Goal: Task Accomplishment & Management: Complete application form

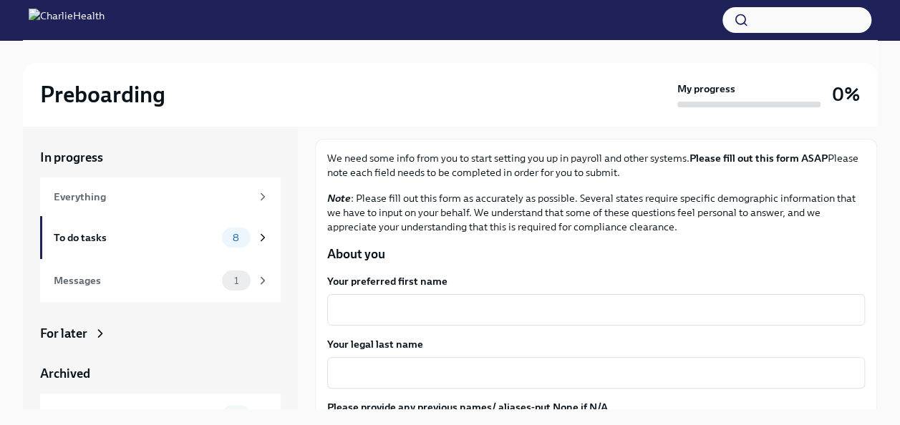
scroll to position [143, 0]
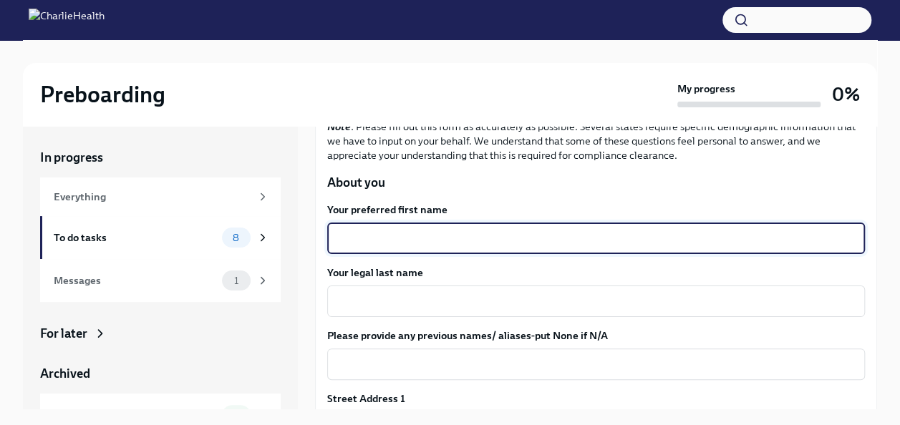
click at [493, 230] on textarea "Your preferred first name" at bounding box center [596, 238] width 520 height 17
type textarea "SHAQUEENA"
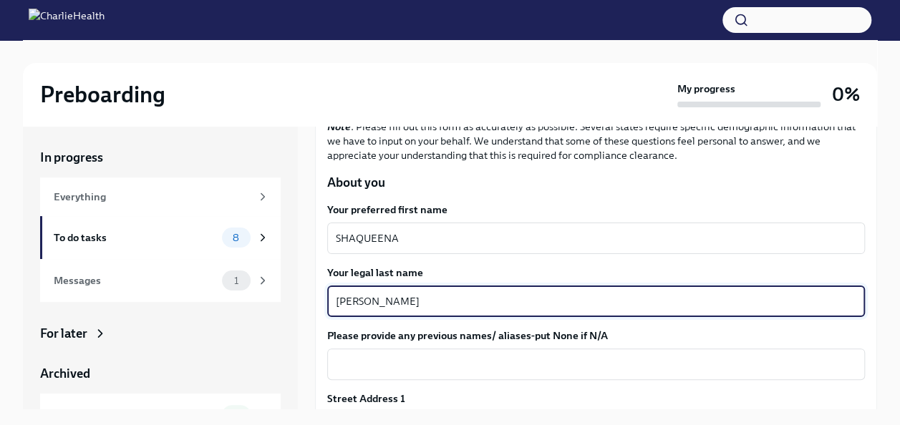
type textarea "[PERSON_NAME]"
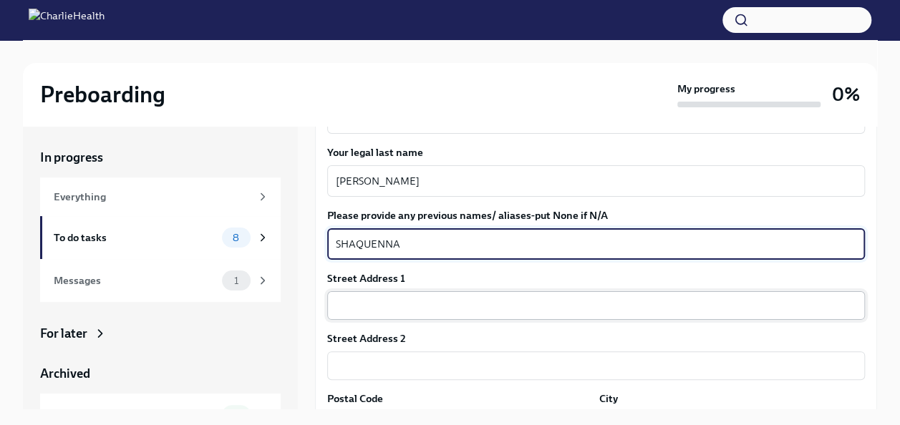
scroll to position [286, 0]
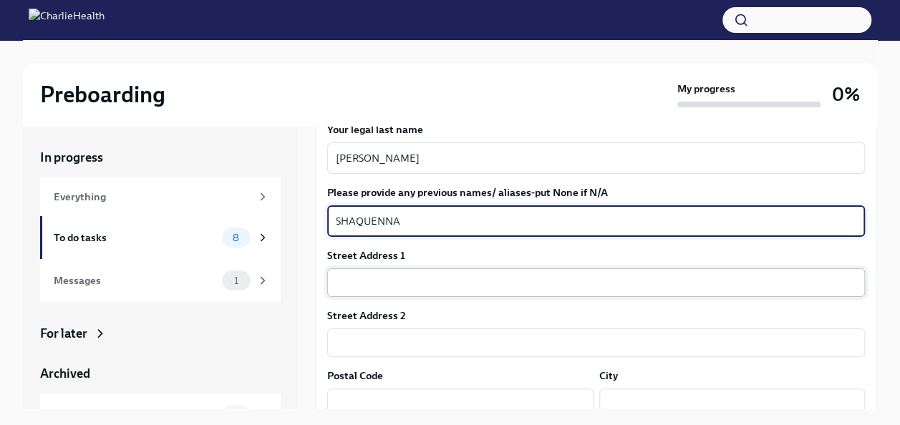
type textarea "SHAQUENNA"
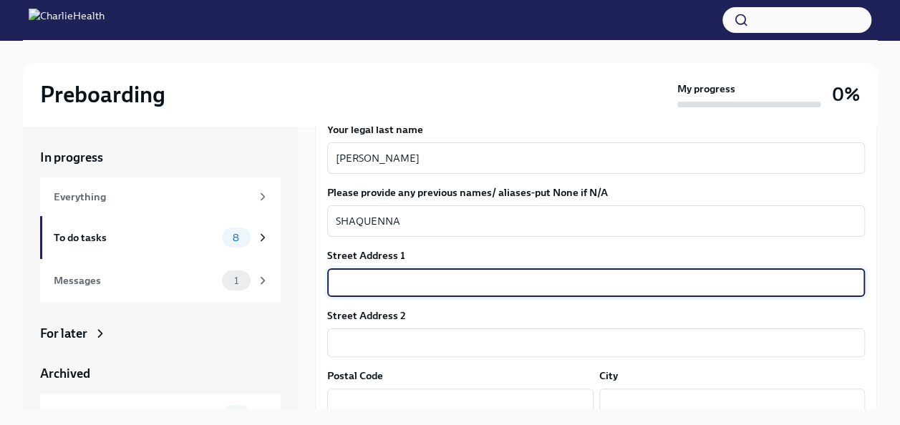
click at [478, 295] on input "text" at bounding box center [595, 282] width 537 height 29
type input "[STREET_ADDRESS]"
type input "31061"
type input "US"
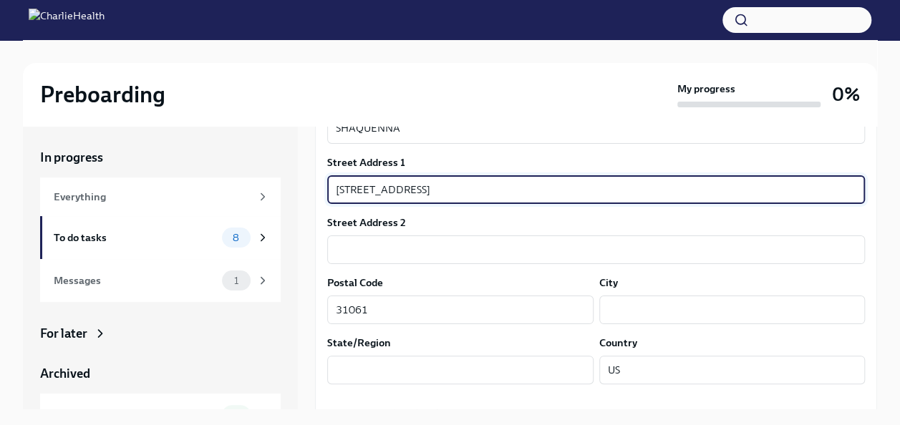
scroll to position [358, 0]
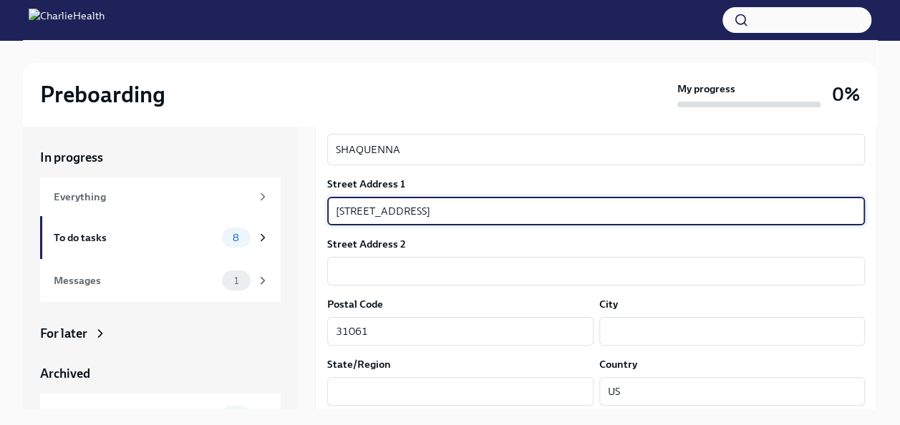
click at [479, 208] on input "[STREET_ADDRESS]" at bounding box center [595, 211] width 537 height 29
type input "[STREET_ADDRESS]"
click at [618, 334] on input "text" at bounding box center [732, 331] width 266 height 29
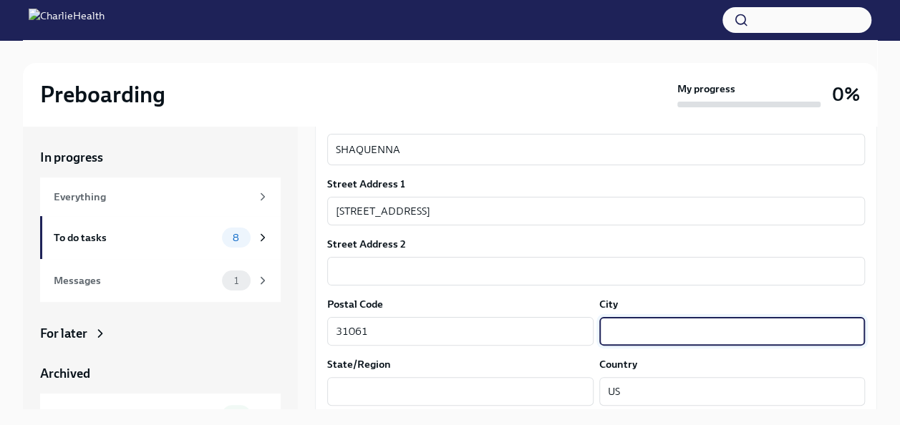
paste input "[PERSON_NAME]"
type input "[PERSON_NAME]"
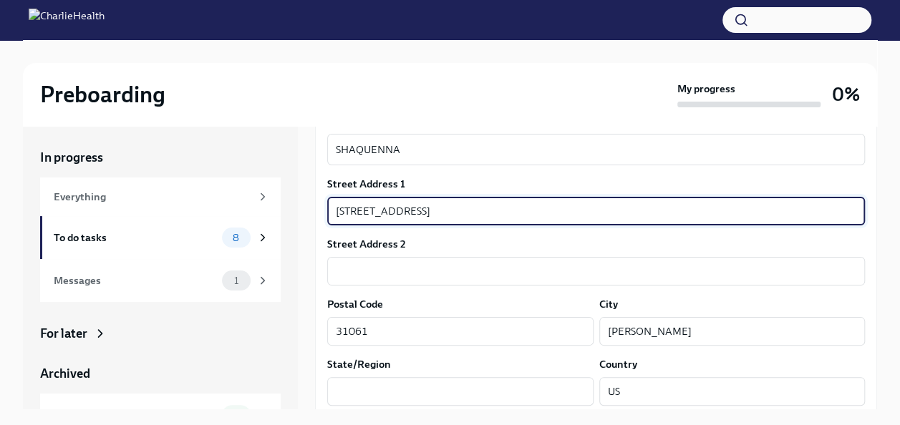
click at [495, 208] on input "[STREET_ADDRESS]" at bounding box center [595, 211] width 537 height 29
type input "[STREET_ADDRESS],"
click at [397, 334] on input "31061" at bounding box center [460, 331] width 266 height 29
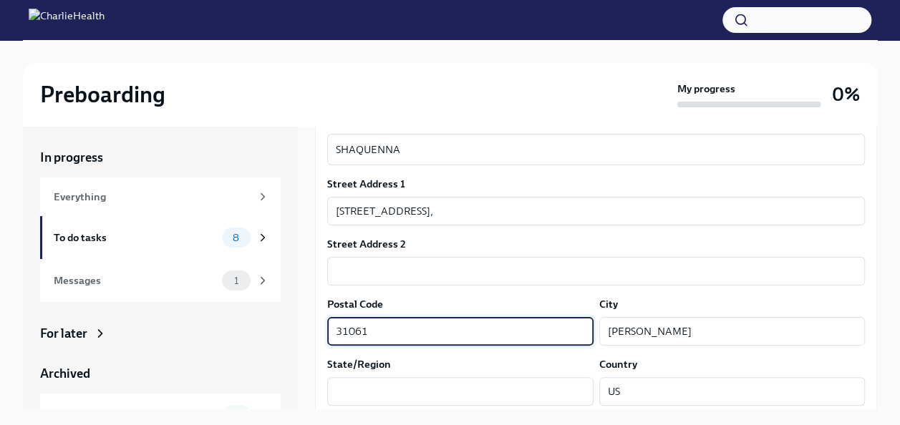
click at [397, 334] on input "31061" at bounding box center [460, 331] width 266 height 29
paste input "0016"
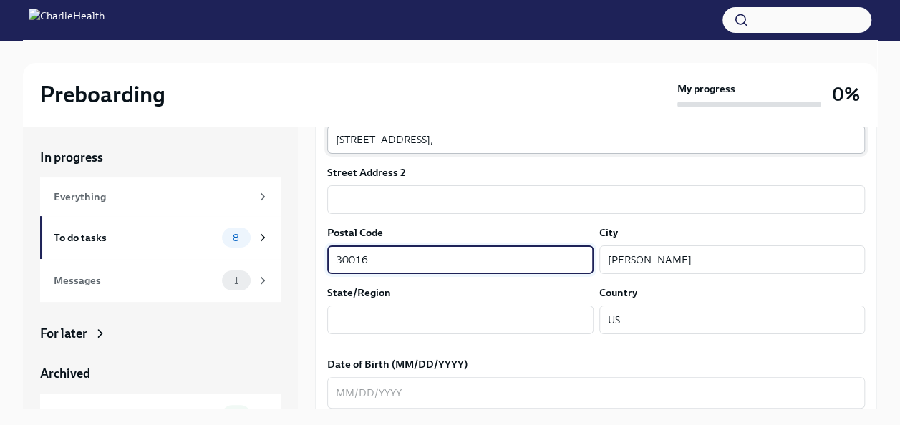
type input "30016"
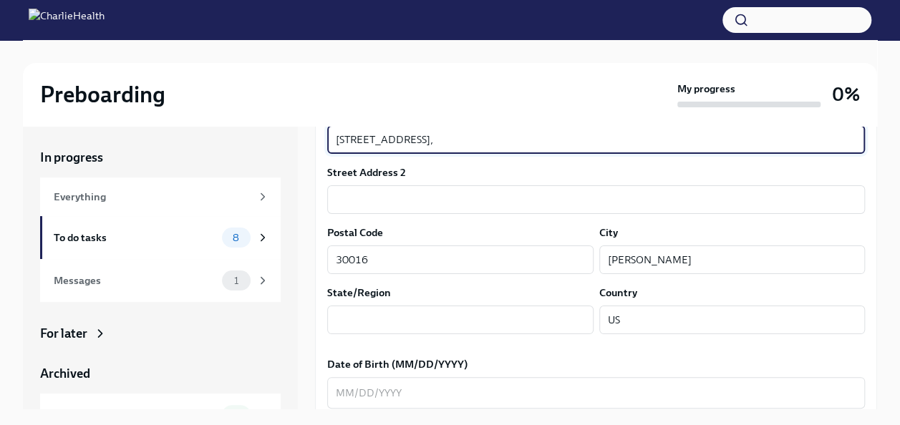
drag, startPoint x: 475, startPoint y: 137, endPoint x: 447, endPoint y: 145, distance: 29.2
click at [447, 145] on input "[STREET_ADDRESS]," at bounding box center [595, 139] width 537 height 29
type input "[STREET_ADDRESS]"
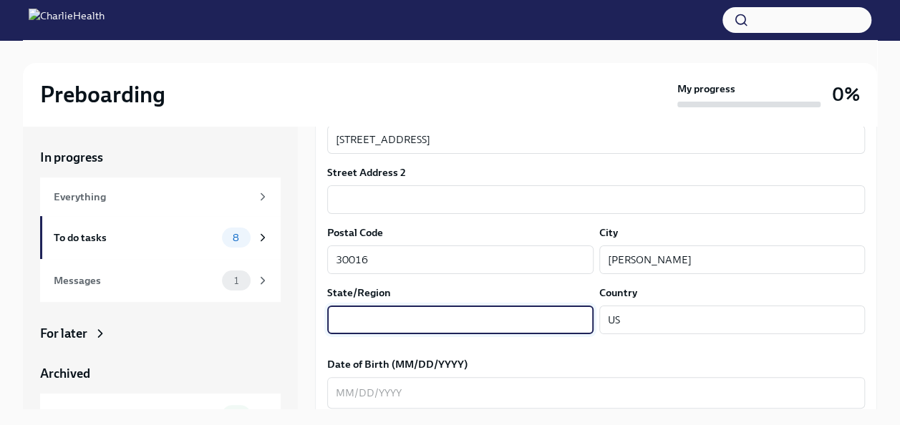
click at [391, 317] on input "text" at bounding box center [460, 320] width 266 height 29
type input "GA"
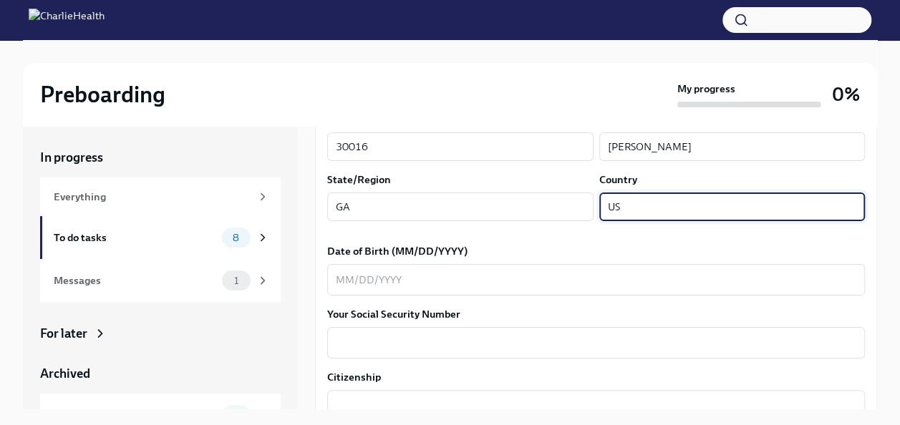
scroll to position [573, 0]
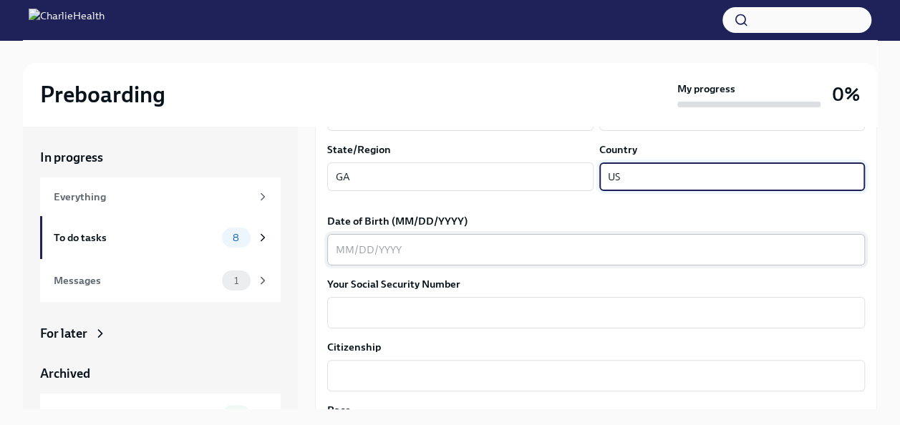
click at [345, 254] on textarea "Date of Birth (MM/DD/YYYY)" at bounding box center [596, 249] width 520 height 17
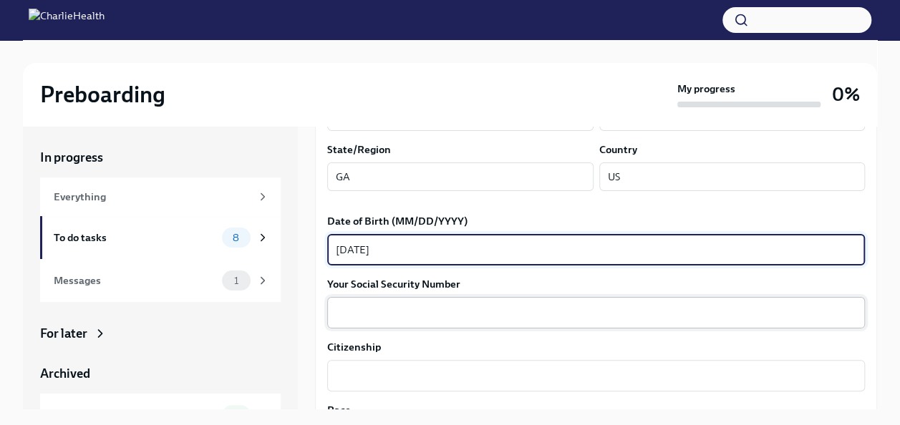
type textarea "[DATE]"
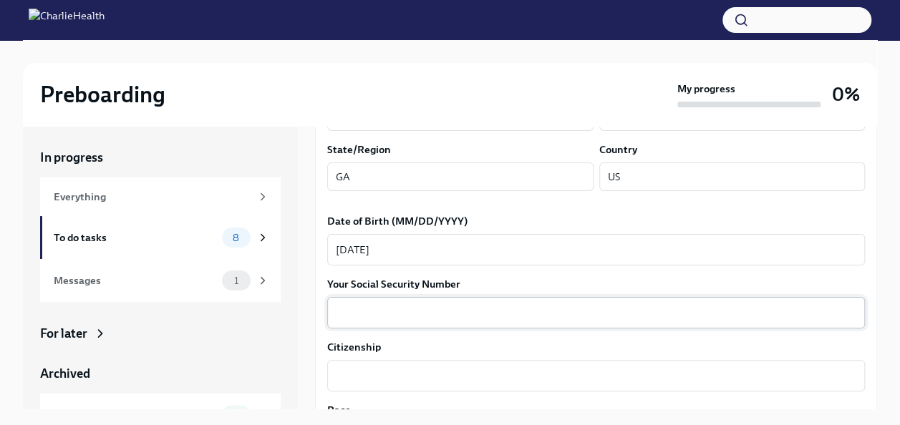
click at [352, 303] on div "x ​" at bounding box center [595, 312] width 537 height 31
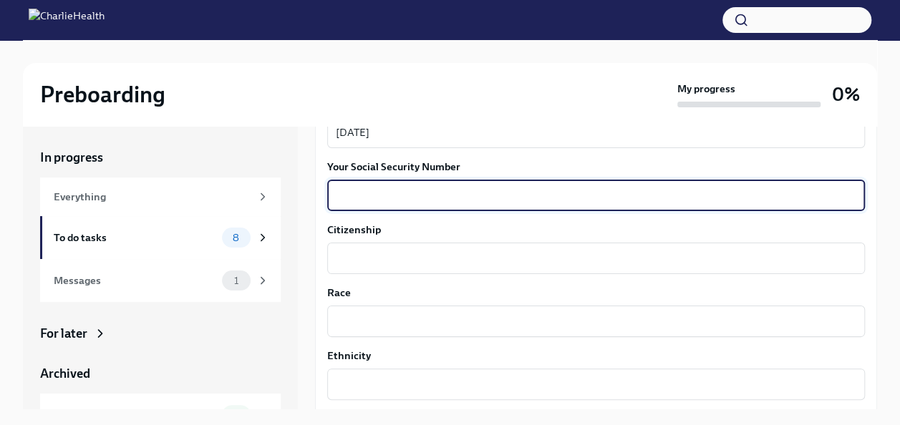
scroll to position [716, 0]
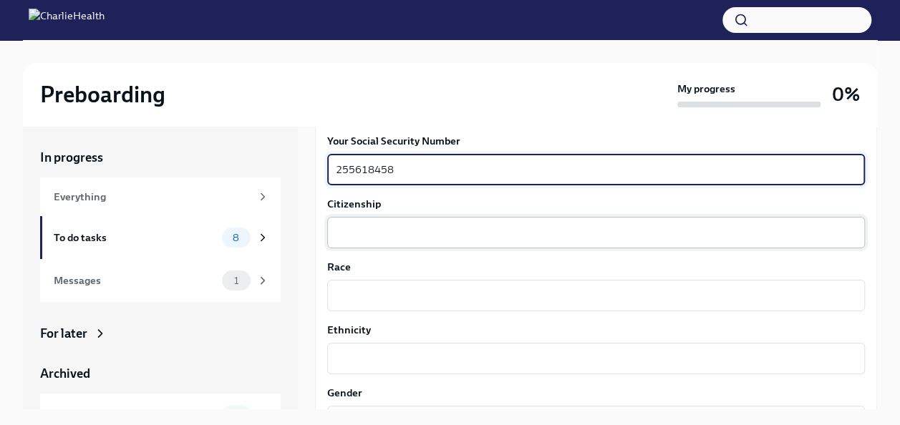
type textarea "255618458"
click at [404, 230] on textarea "Citizenship" at bounding box center [596, 232] width 520 height 17
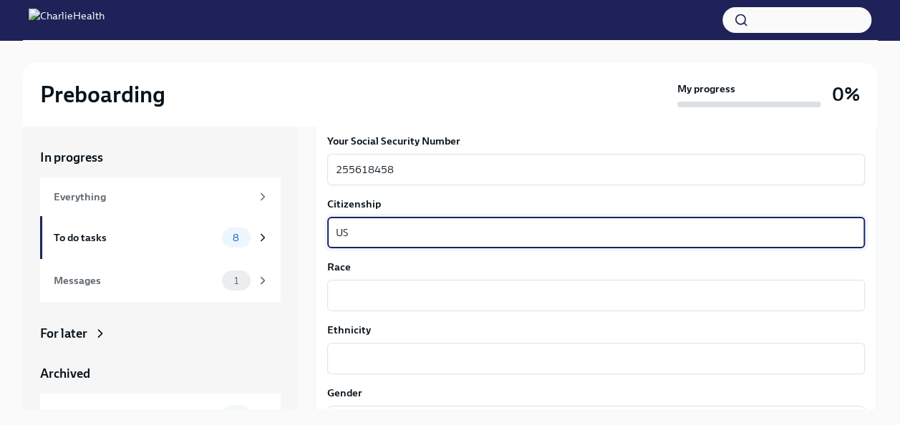
type textarea "US"
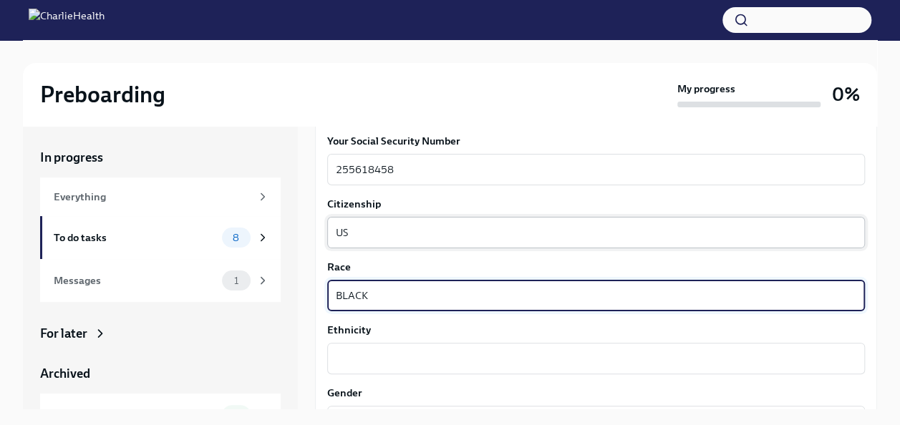
type textarea "BLACK"
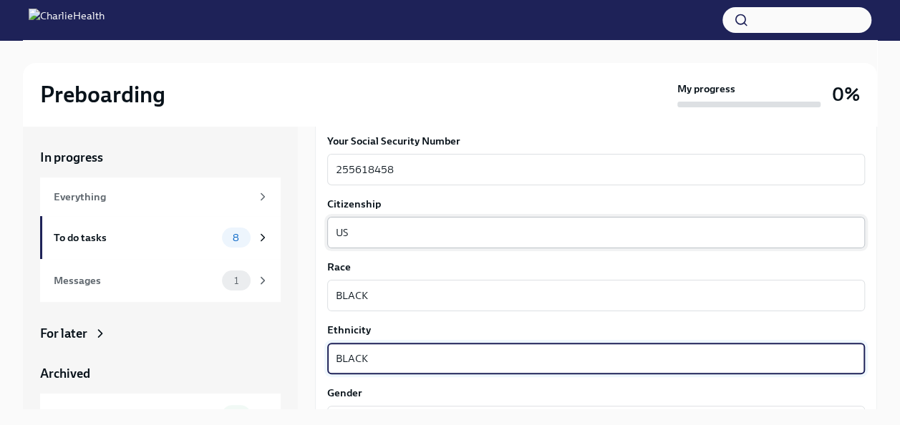
type textarea "BLACK"
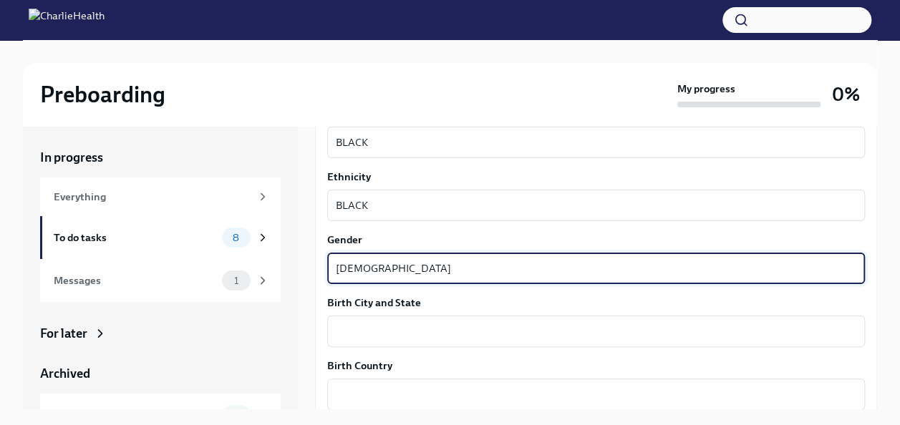
type textarea "[DEMOGRAPHIC_DATA]"
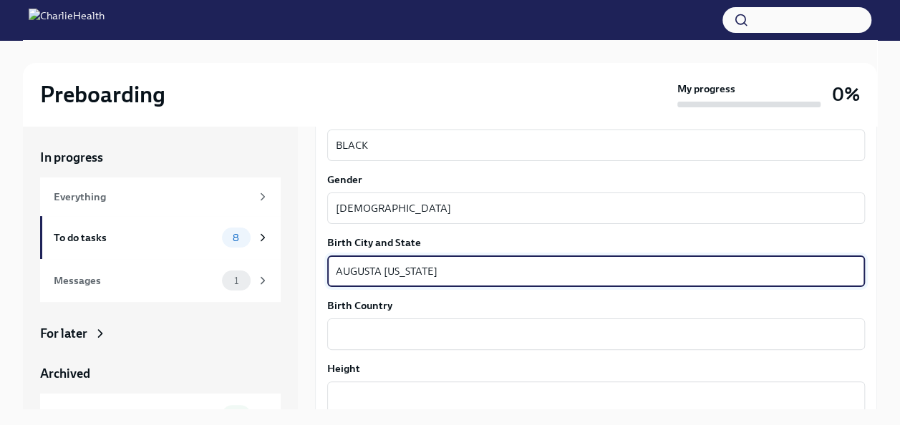
scroll to position [1012, 0]
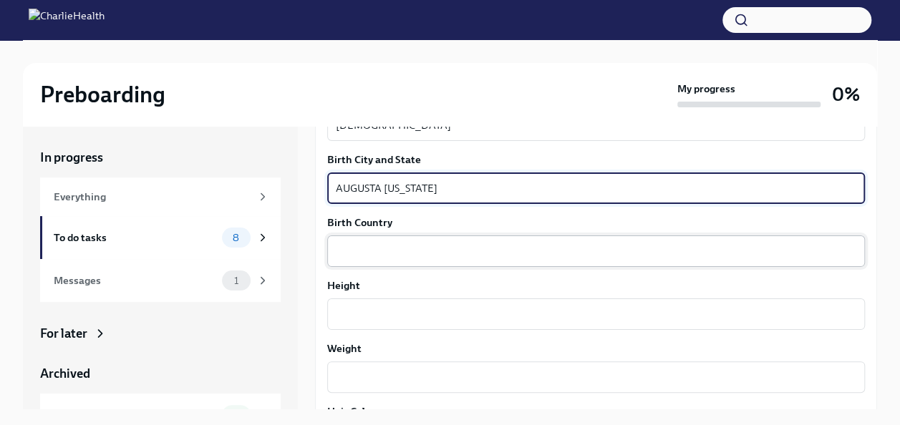
type textarea "AUGUSTA [US_STATE]"
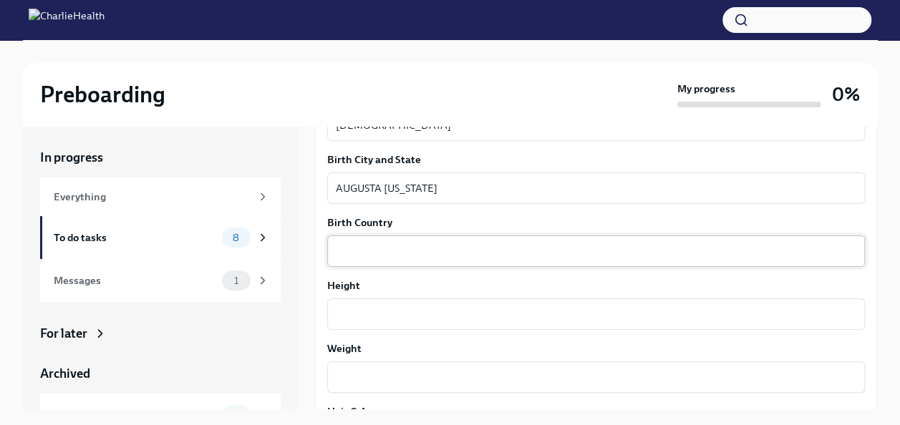
click at [398, 264] on div "x ​" at bounding box center [595, 250] width 537 height 31
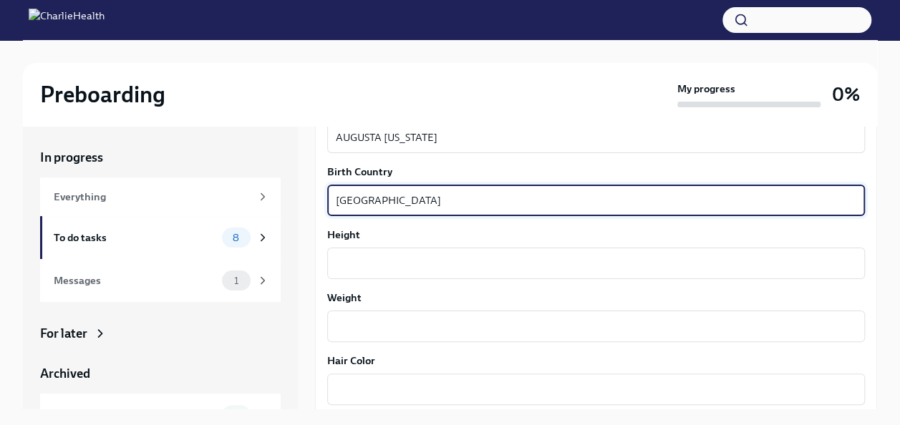
scroll to position [1084, 0]
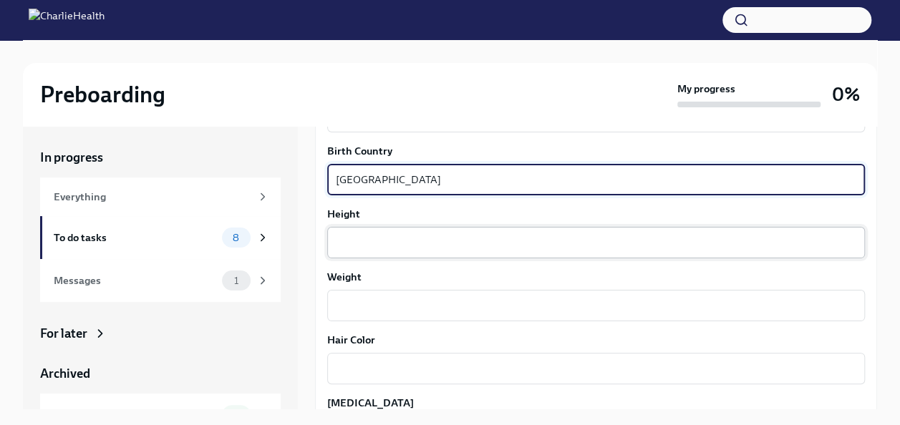
type textarea "[GEOGRAPHIC_DATA]"
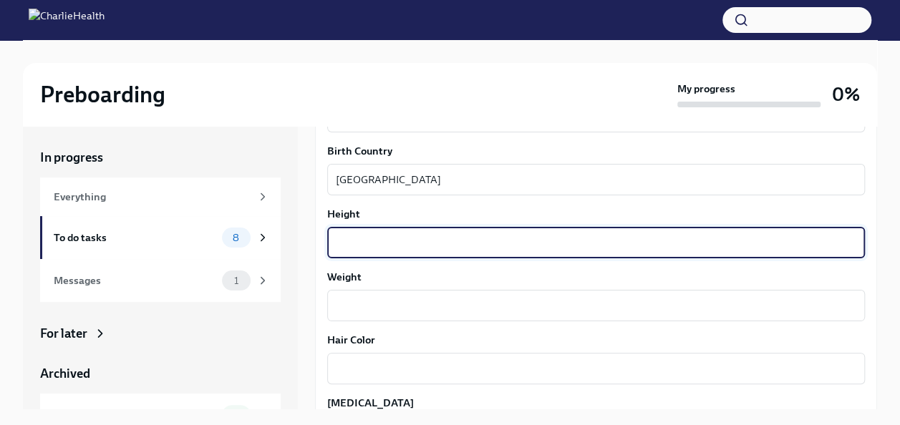
click at [401, 245] on textarea "Height" at bounding box center [596, 242] width 520 height 17
type textarea "5'6"
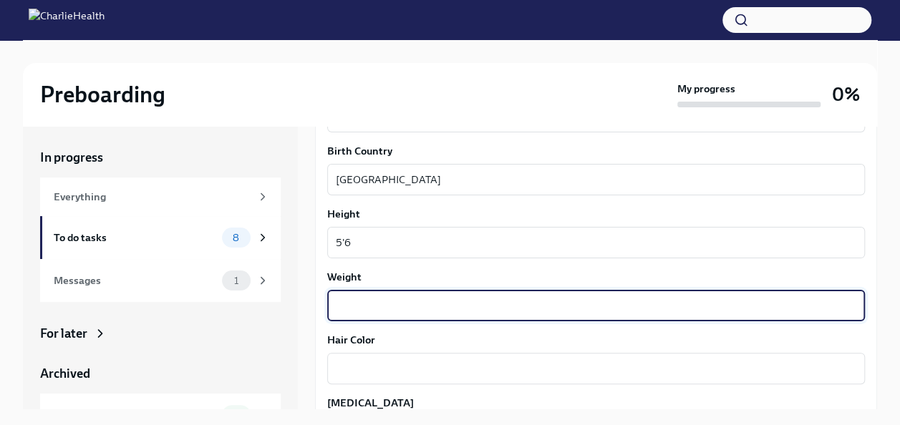
click at [366, 311] on textarea "Weight" at bounding box center [596, 305] width 520 height 17
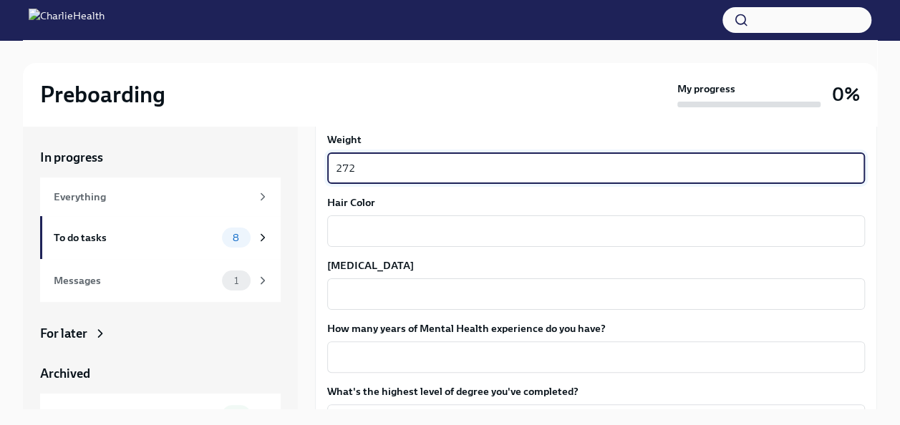
scroll to position [1227, 0]
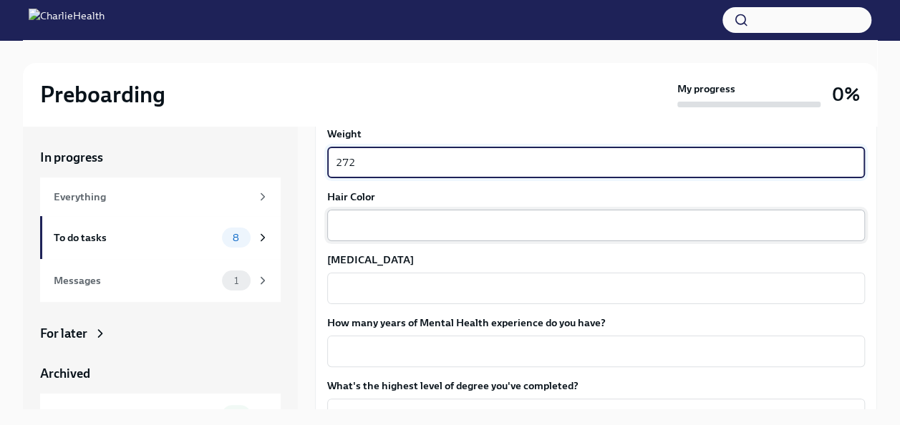
type textarea "272"
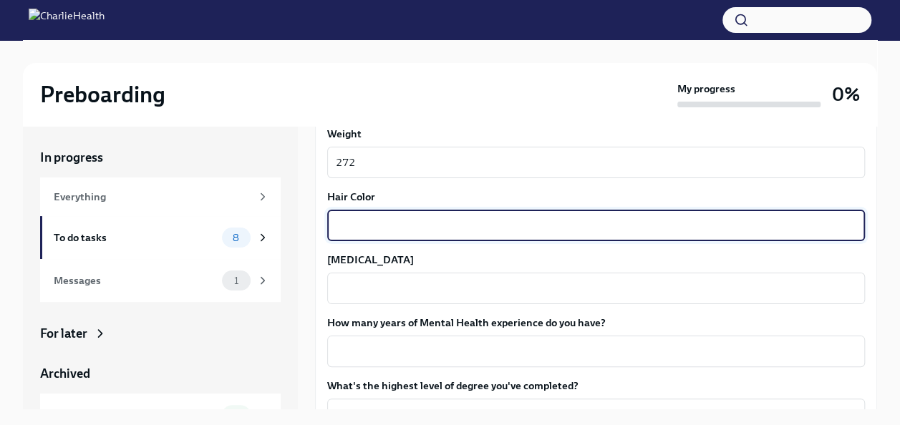
click at [371, 220] on textarea "Hair Color" at bounding box center [596, 225] width 520 height 17
type textarea "BLACK"
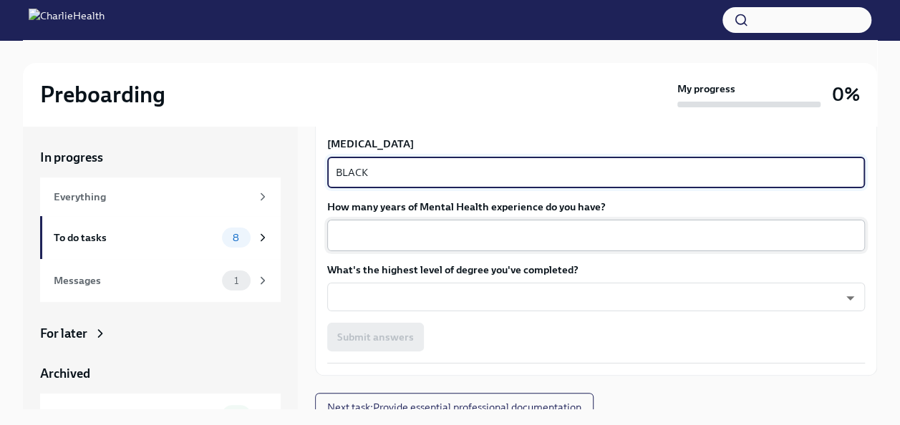
scroll to position [1354, 0]
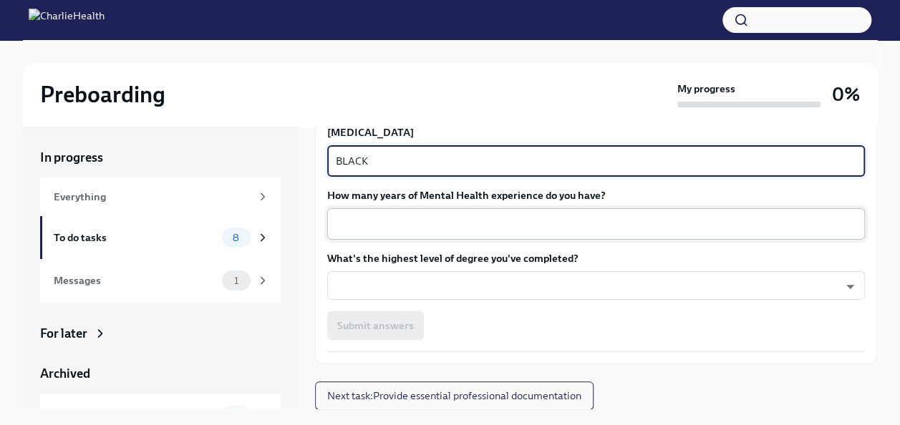
type textarea "BLACK"
click at [392, 229] on textarea "How many years of Mental Health experience do you have?" at bounding box center [596, 223] width 520 height 17
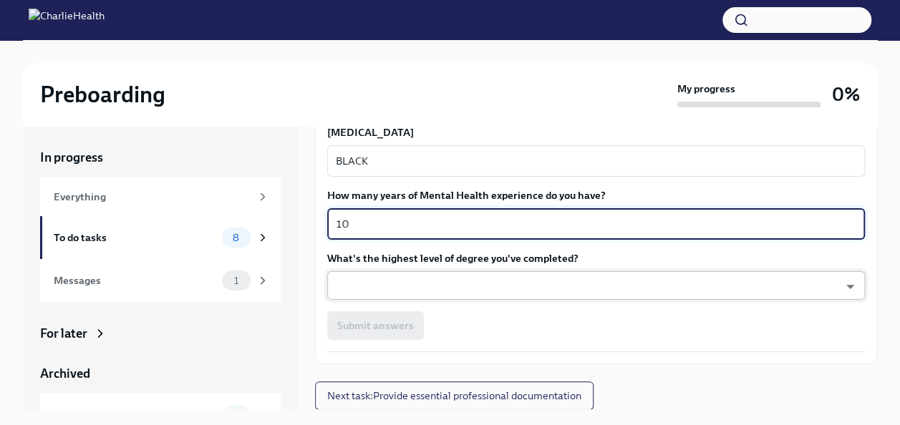
type textarea "10"
click at [411, 278] on body "Preboarding My progress 0% In progress Everything To do tasks 8 Messages 1 For …" at bounding box center [455, 224] width 910 height 449
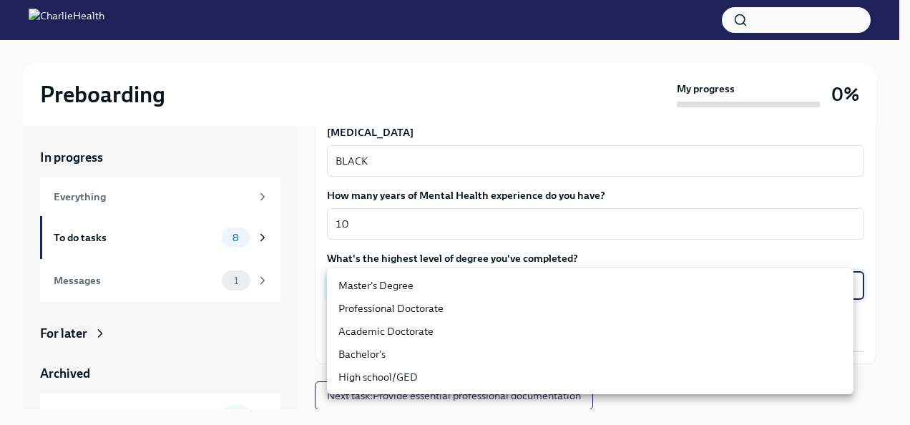
click at [408, 286] on li "Master's Degree" at bounding box center [590, 285] width 527 height 23
type input "2vBr-ghkD"
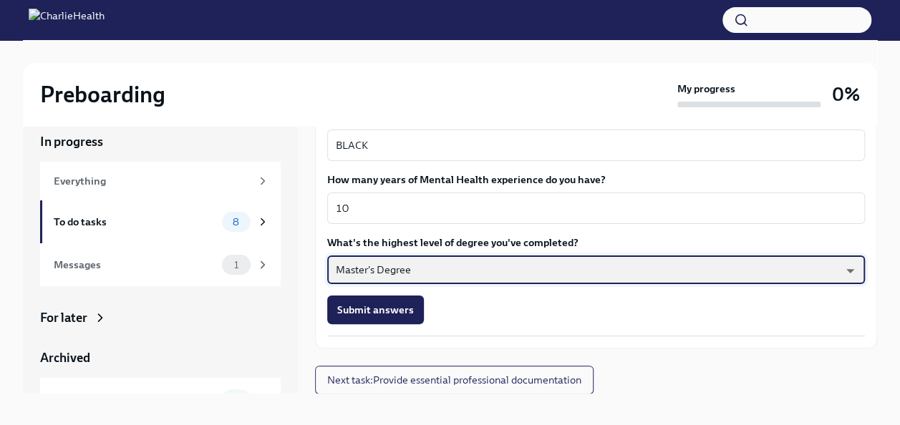
scroll to position [24, 0]
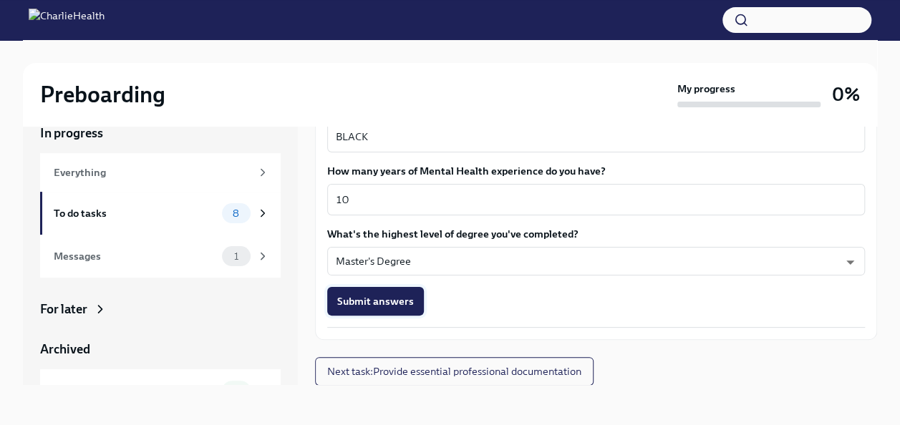
click at [394, 298] on span "Submit answers" at bounding box center [375, 301] width 77 height 14
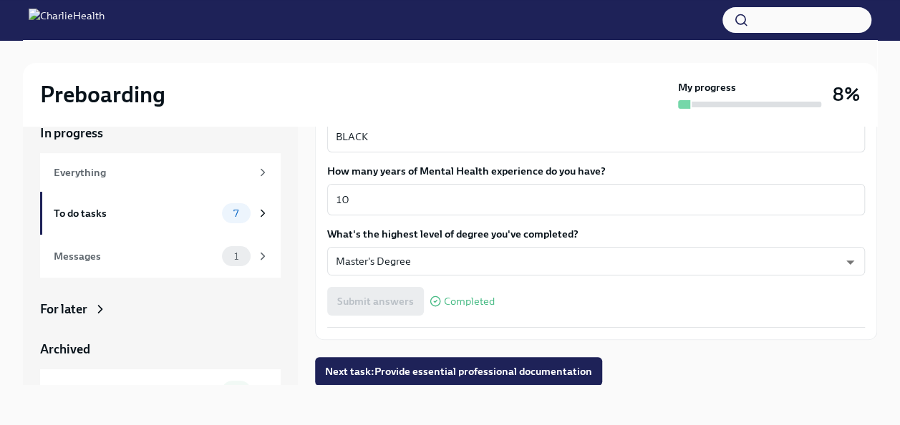
scroll to position [1354, 0]
click at [471, 371] on span "Next task : Provide essential professional documentation" at bounding box center [458, 371] width 267 height 14
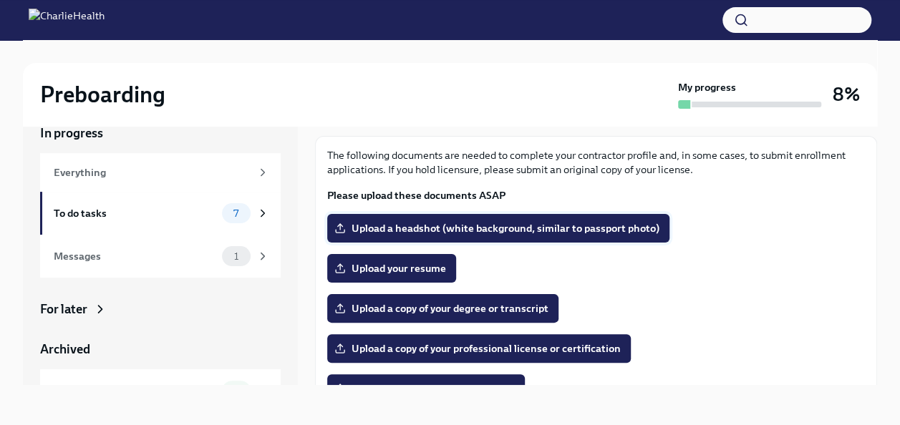
scroll to position [72, 0]
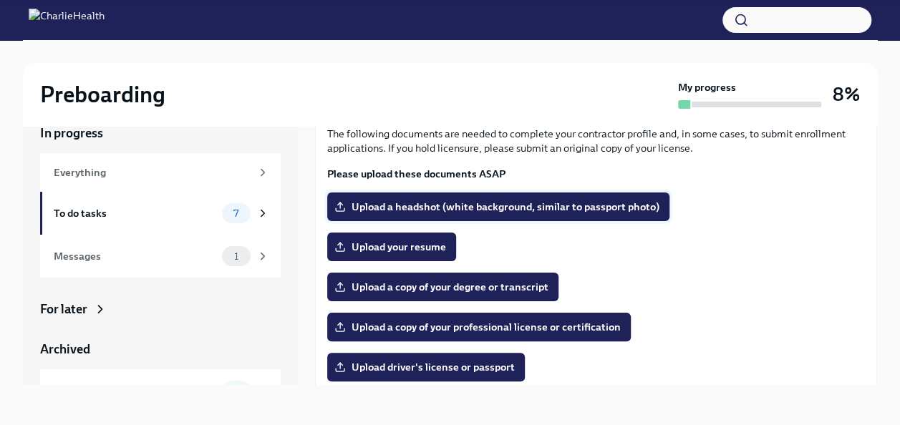
click at [472, 196] on label "Upload a headshot (white background, similar to passport photo)" at bounding box center [498, 207] width 342 height 29
click at [0, 0] on input "Upload a headshot (white background, similar to passport photo)" at bounding box center [0, 0] width 0 height 0
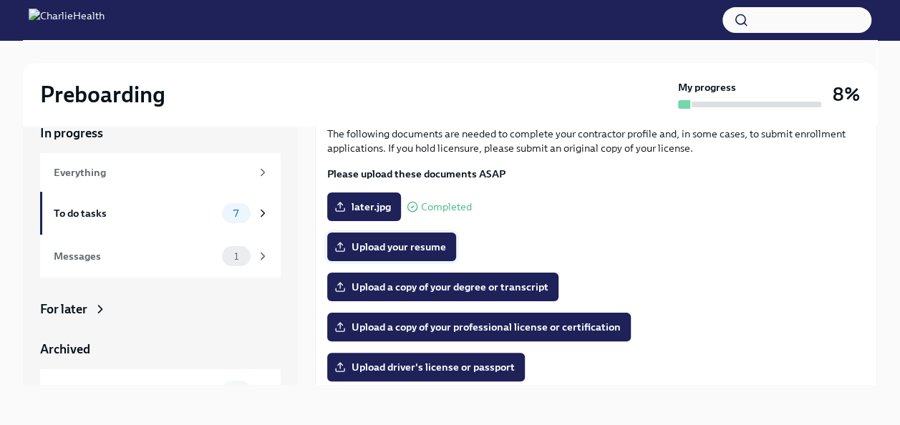
click at [407, 243] on span "Upload your resume" at bounding box center [391, 247] width 109 height 14
click at [0, 0] on input "Upload your resume" at bounding box center [0, 0] width 0 height 0
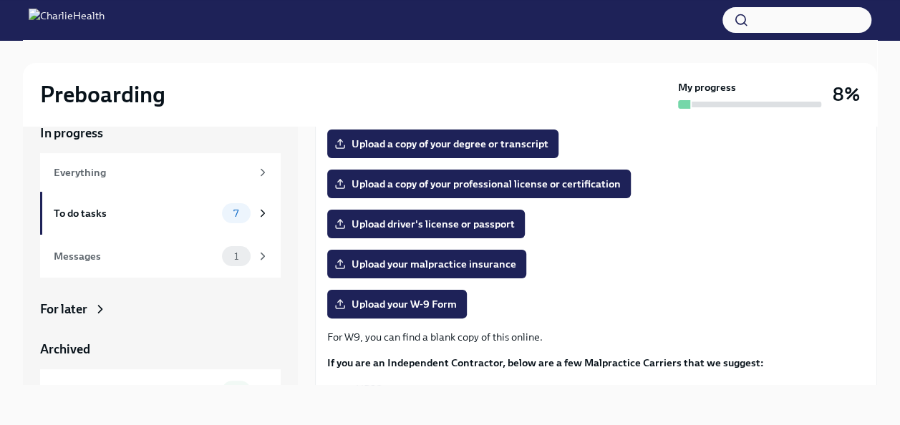
scroll to position [143, 0]
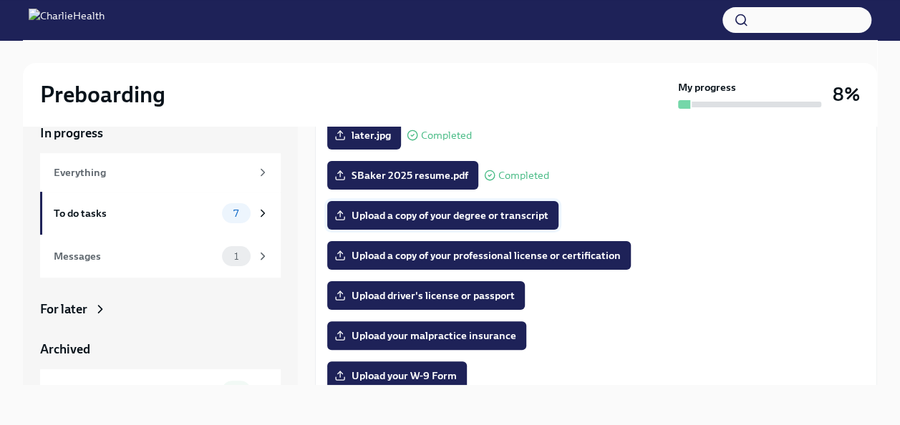
click at [406, 216] on span "Upload a copy of your degree or transcript" at bounding box center [442, 215] width 211 height 14
click at [0, 0] on input "Upload a copy of your degree or transcript" at bounding box center [0, 0] width 0 height 0
click at [432, 257] on span "Upload a copy of your professional license or certification" at bounding box center [478, 255] width 283 height 14
click at [0, 0] on input "Upload a copy of your professional license or certification" at bounding box center [0, 0] width 0 height 0
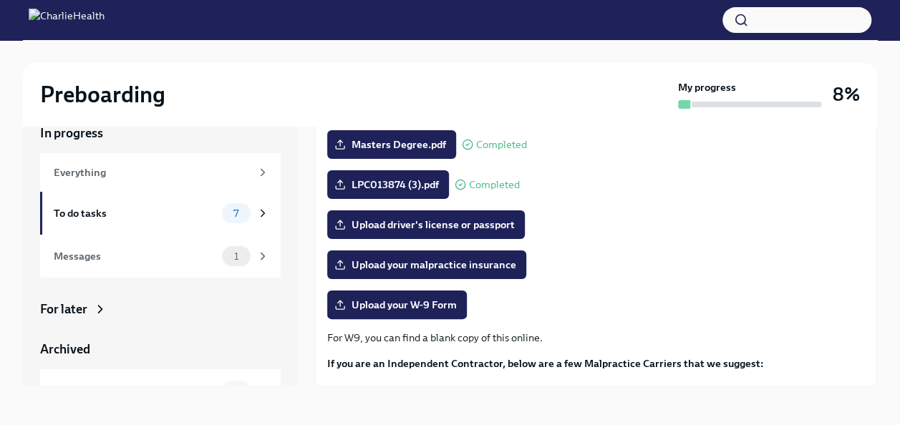
scroll to position [215, 0]
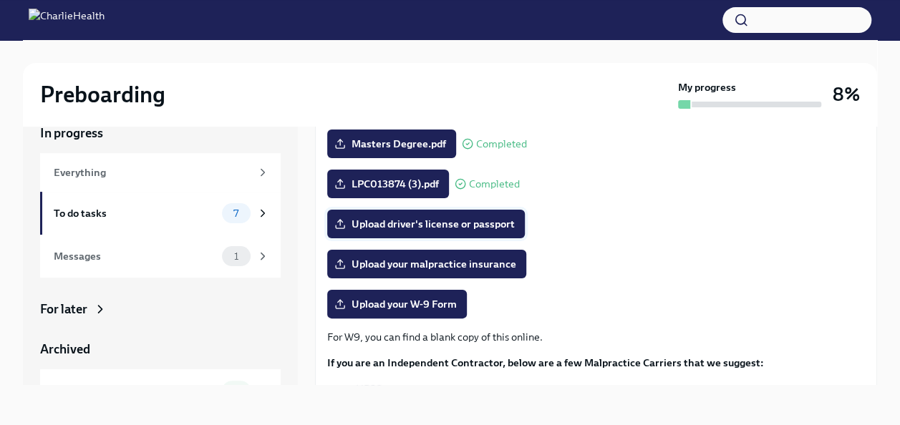
click at [459, 226] on span "Upload driver's license or passport" at bounding box center [425, 224] width 177 height 14
click at [0, 0] on input "Upload driver's license or passport" at bounding box center [0, 0] width 0 height 0
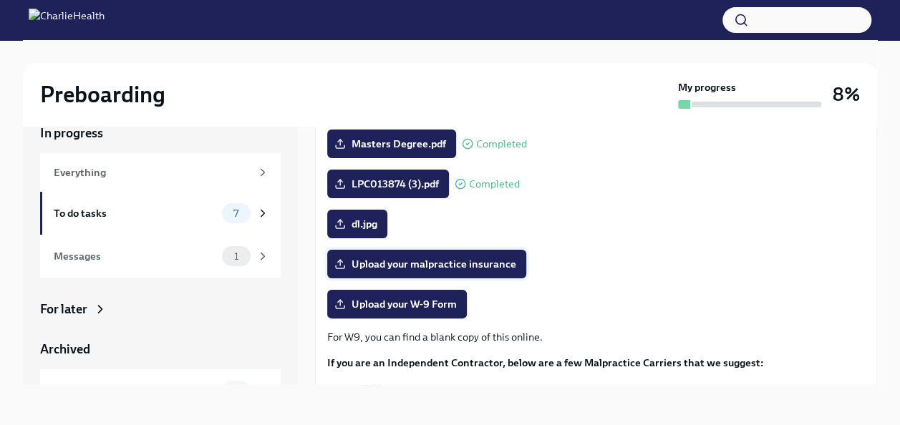
click at [478, 260] on span "Upload your malpractice insurance" at bounding box center [426, 264] width 179 height 14
click at [0, 0] on input "Upload your malpractice insurance" at bounding box center [0, 0] width 0 height 0
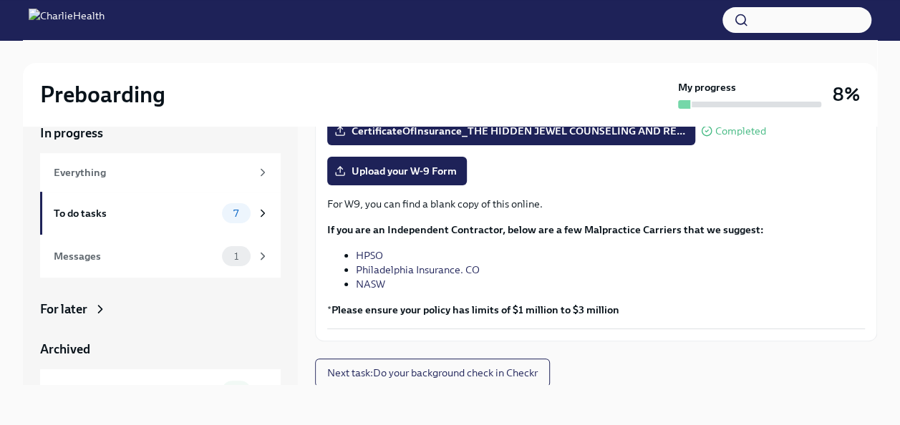
scroll to position [349, 0]
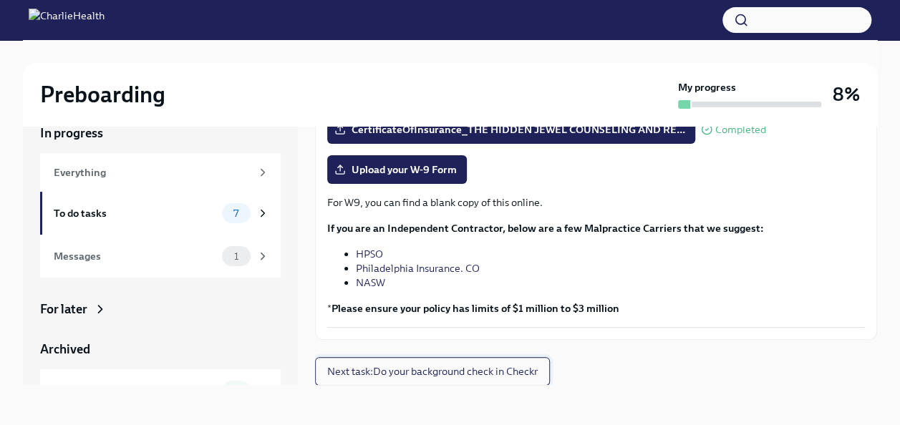
click at [438, 369] on span "Next task : Do your background check in Checkr" at bounding box center [432, 371] width 210 height 14
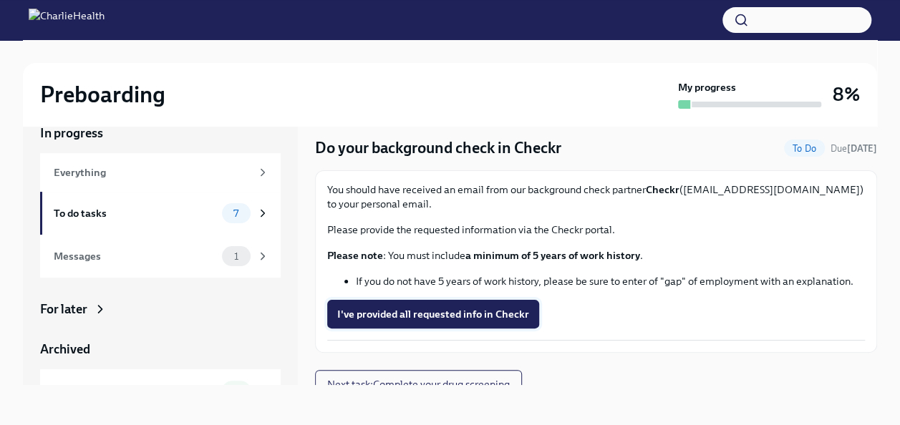
scroll to position [29, 0]
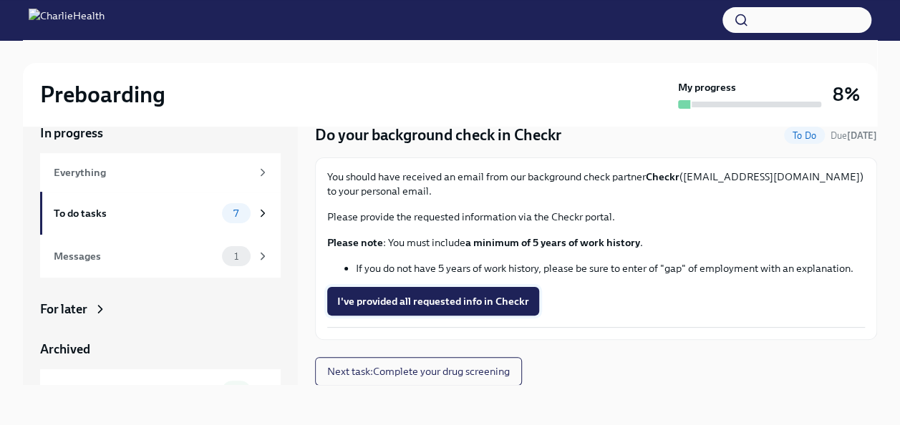
click at [432, 296] on span "I've provided all requested info in Checkr" at bounding box center [433, 301] width 192 height 14
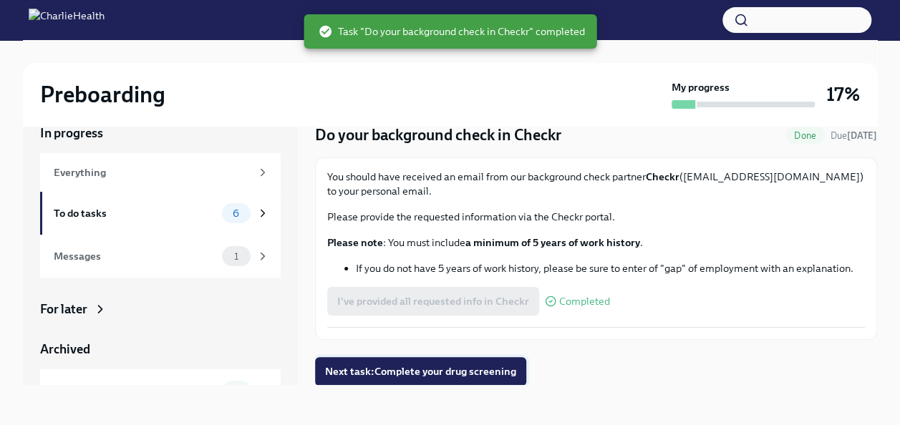
click at [412, 369] on span "Next task : Complete your drug screening" at bounding box center [420, 371] width 191 height 14
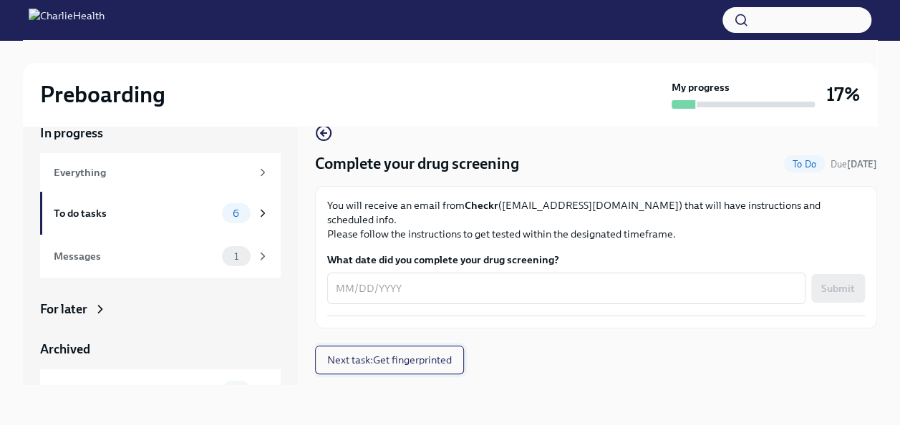
click at [401, 353] on span "Next task : Get fingerprinted" at bounding box center [389, 360] width 125 height 14
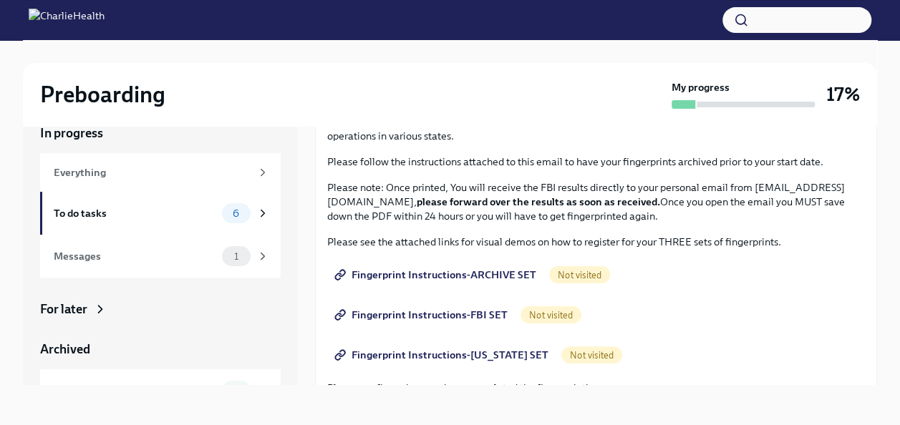
scroll to position [143, 0]
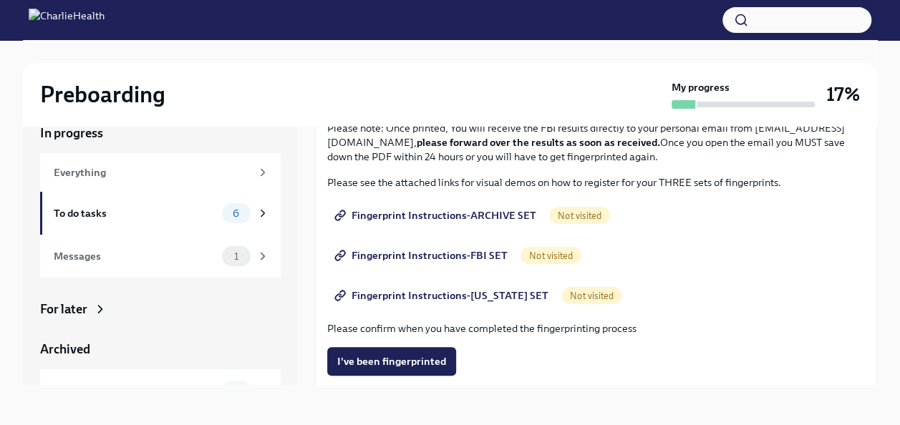
click at [467, 213] on span "Fingerprint Instructions-ARCHIVE SET" at bounding box center [436, 215] width 199 height 14
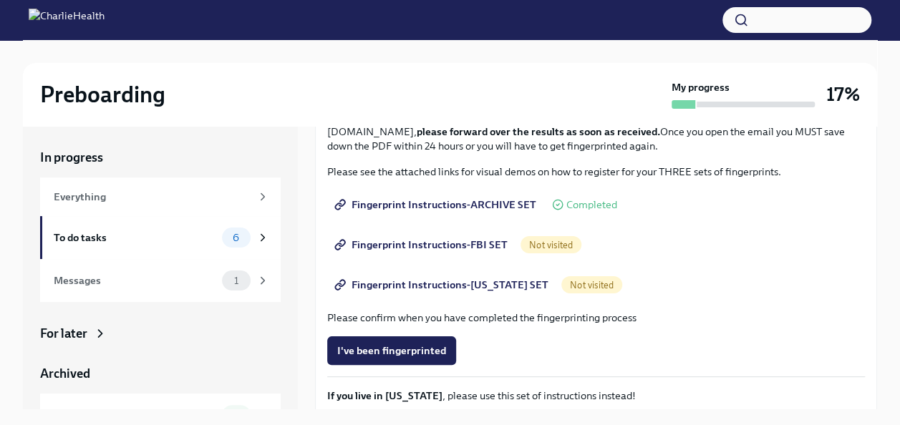
scroll to position [215, 0]
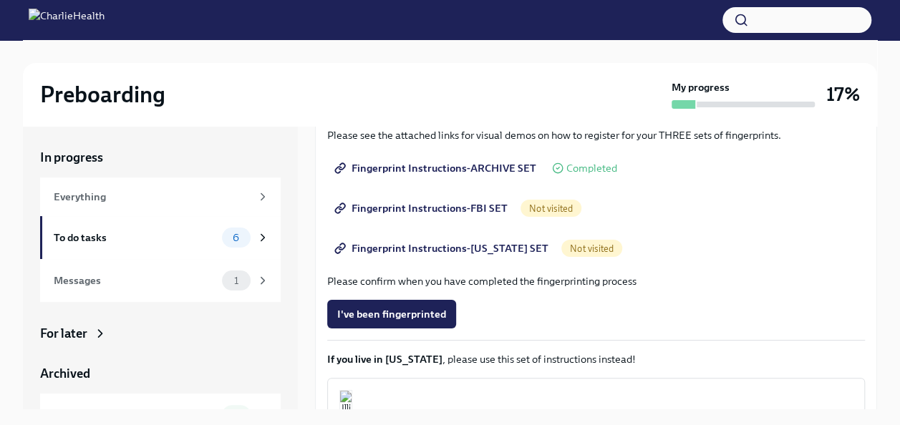
click at [437, 203] on span "Fingerprint Instructions-FBI SET" at bounding box center [422, 208] width 170 height 14
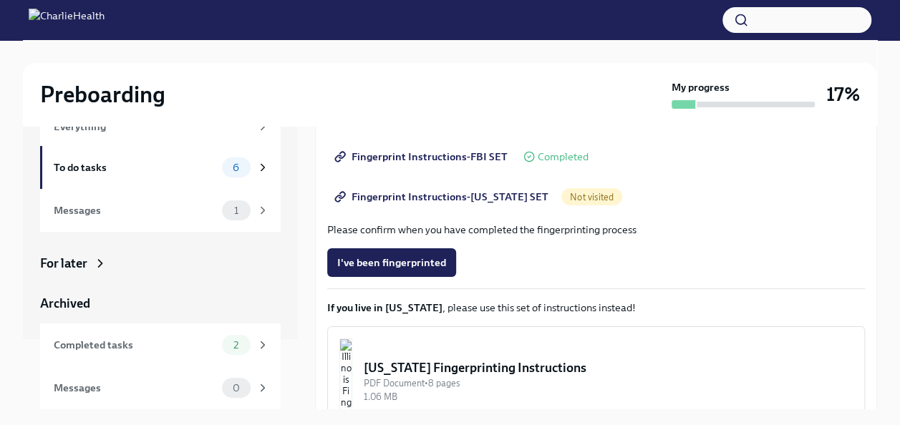
scroll to position [286, 0]
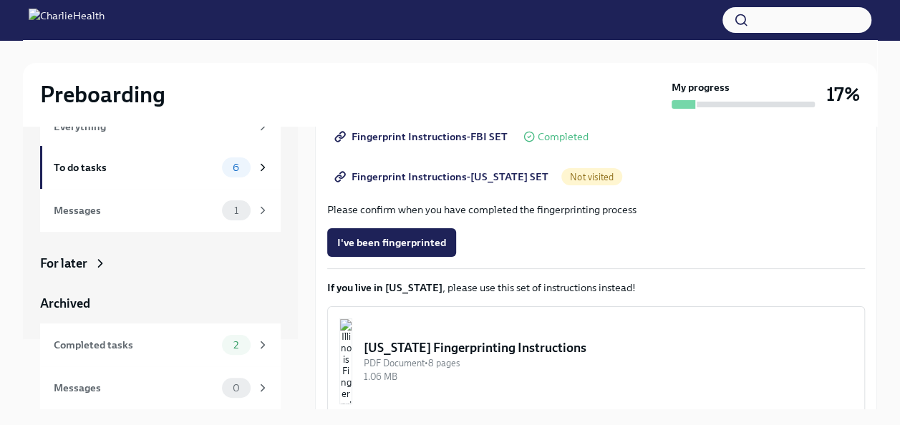
click at [454, 180] on span "Fingerprint Instructions-[US_STATE] SET" at bounding box center [442, 177] width 211 height 14
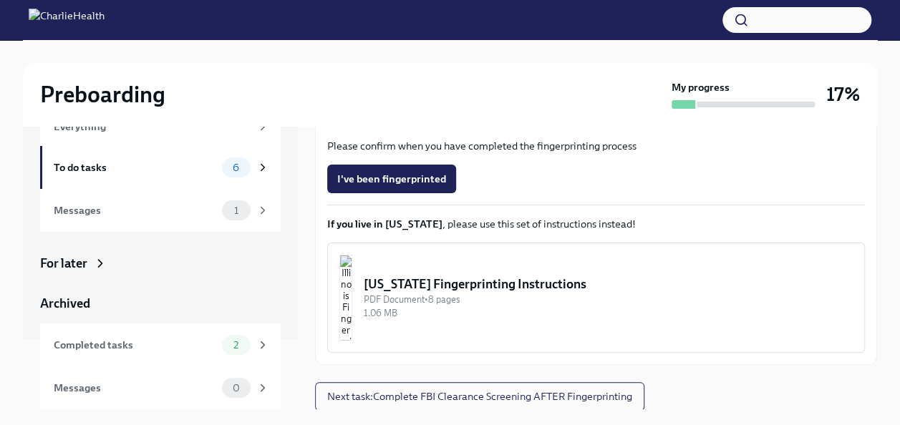
scroll to position [24, 0]
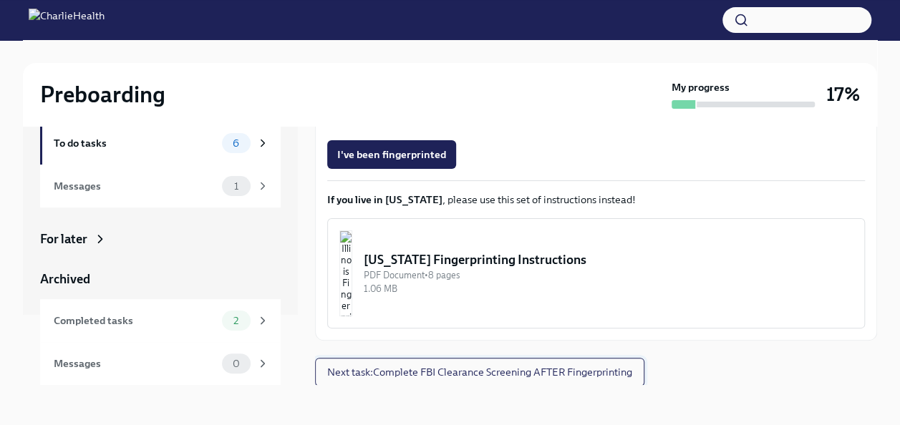
click at [469, 367] on span "Next task : Complete FBI Clearance Screening AFTER Fingerprinting" at bounding box center [479, 372] width 305 height 14
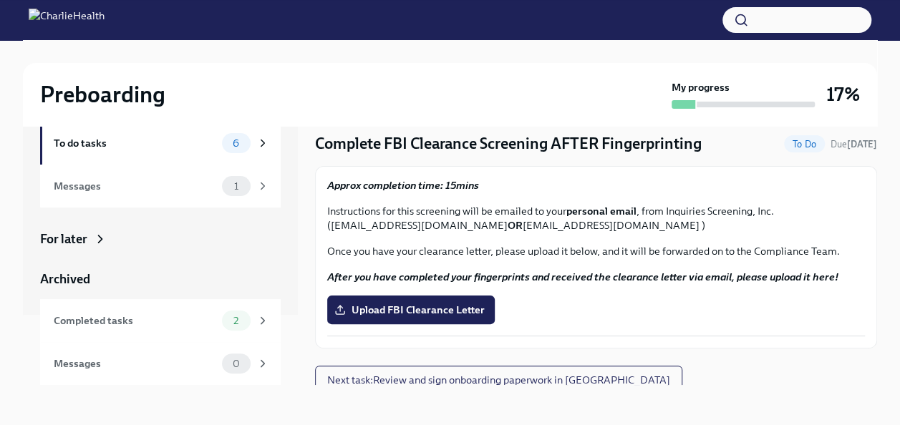
scroll to position [29, 0]
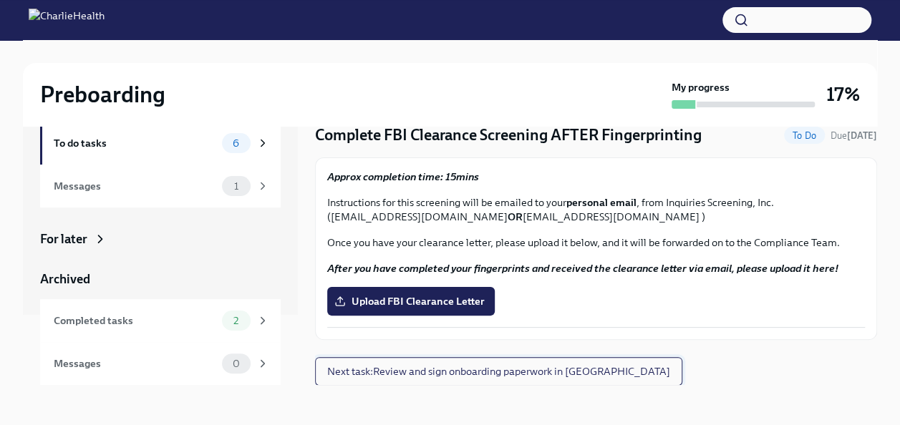
click at [456, 366] on span "Next task : Review and sign onboarding paperwork in [GEOGRAPHIC_DATA]" at bounding box center [498, 371] width 343 height 14
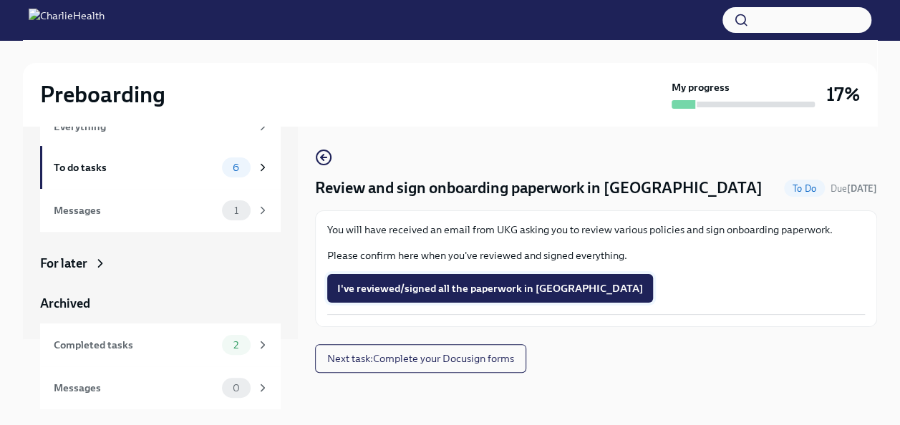
click at [452, 286] on span "I've reviewed/signed all the paperwork in [GEOGRAPHIC_DATA]" at bounding box center [490, 288] width 306 height 14
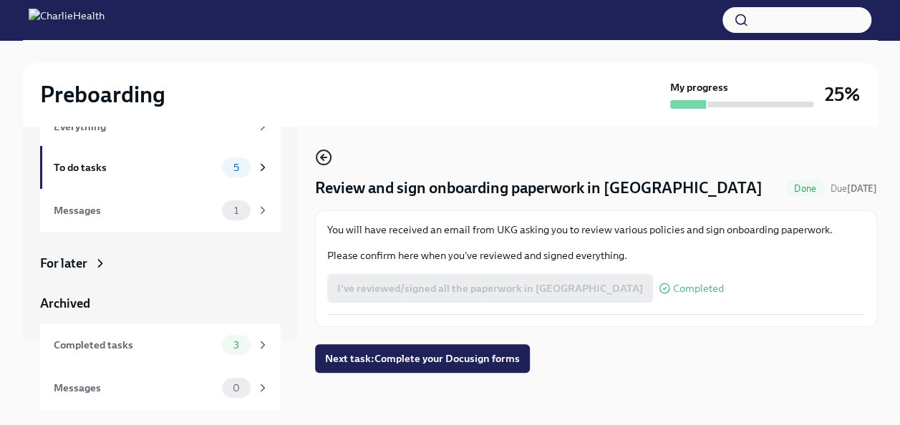
click at [322, 160] on icon "button" at bounding box center [322, 158] width 3 height 6
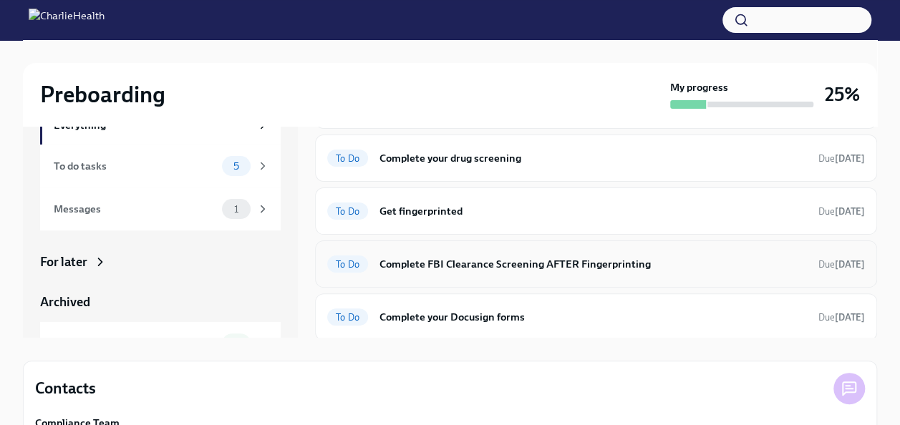
scroll to position [136, 0]
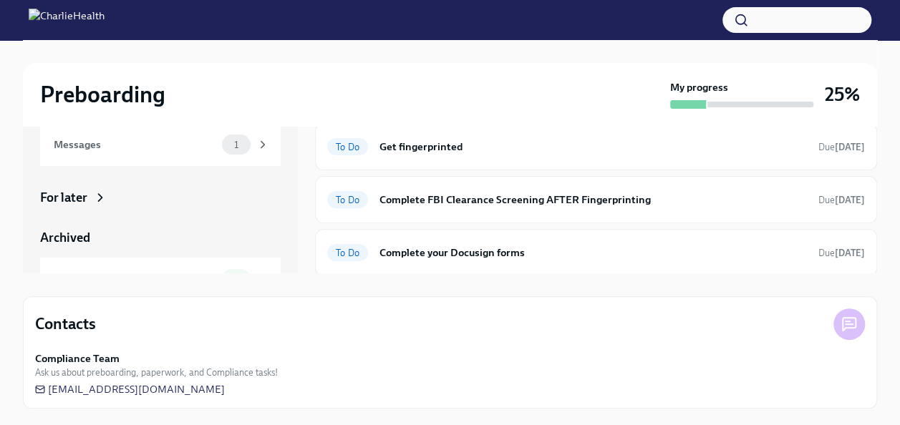
click at [70, 238] on div "Archived" at bounding box center [160, 237] width 240 height 17
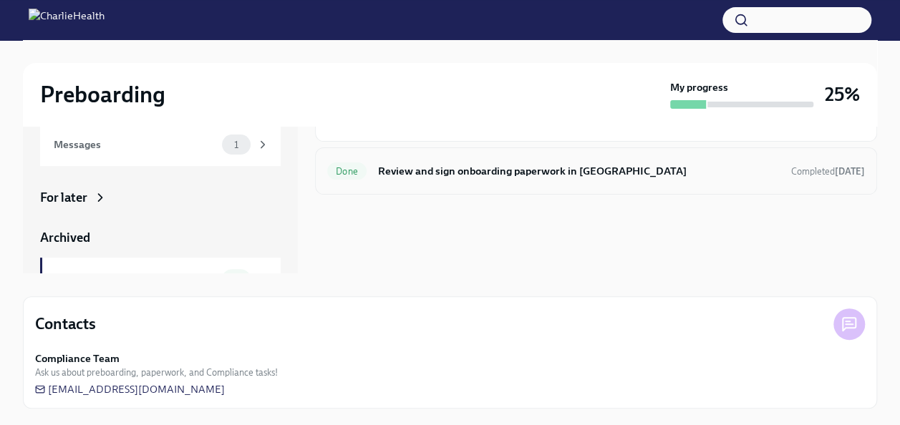
click at [495, 172] on h6 "Review and sign onboarding paperwork in [GEOGRAPHIC_DATA]" at bounding box center [578, 171] width 401 height 16
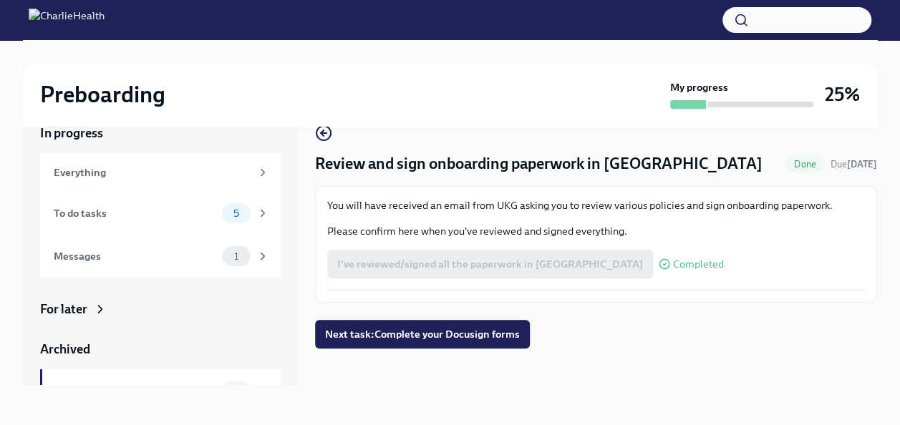
scroll to position [24, 0]
click at [673, 263] on span "Completed" at bounding box center [698, 264] width 51 height 11
click at [658, 263] on icon at bounding box center [663, 263] width 11 height 11
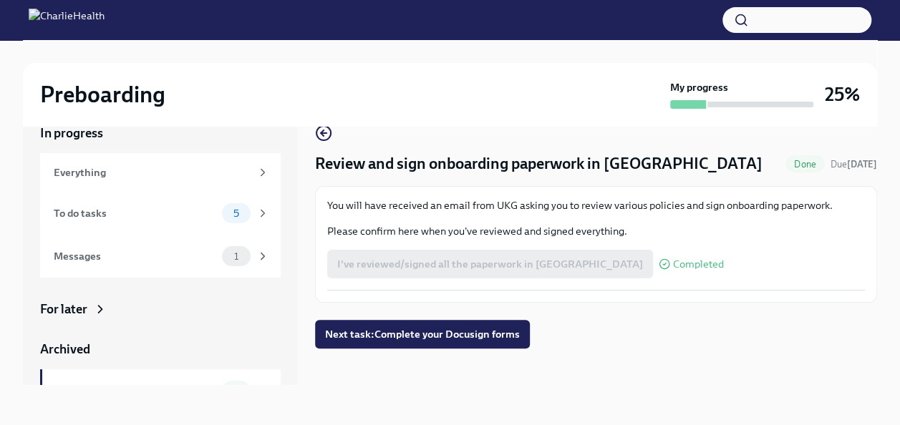
click at [658, 263] on icon at bounding box center [663, 263] width 11 height 11
drag, startPoint x: 573, startPoint y: 263, endPoint x: 583, endPoint y: 262, distance: 9.3
click at [673, 262] on span "Completed" at bounding box center [698, 264] width 51 height 11
click at [515, 258] on div "I've reviewed/signed all the paperwork in [GEOGRAPHIC_DATA] Completed" at bounding box center [525, 264] width 396 height 29
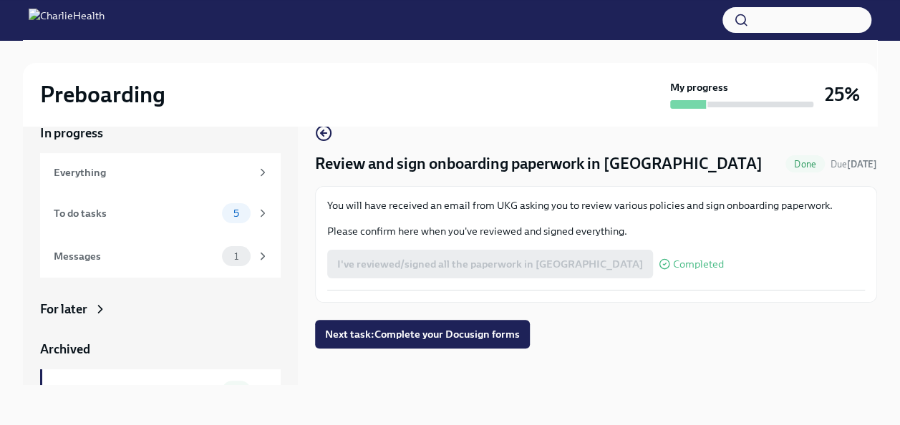
click at [673, 259] on span "Completed" at bounding box center [698, 264] width 51 height 11
click at [658, 265] on div "Completed" at bounding box center [690, 263] width 65 height 11
click at [394, 332] on span "Next task : Complete your Docusign forms" at bounding box center [422, 334] width 195 height 14
